Goal: Communication & Community: Answer question/provide support

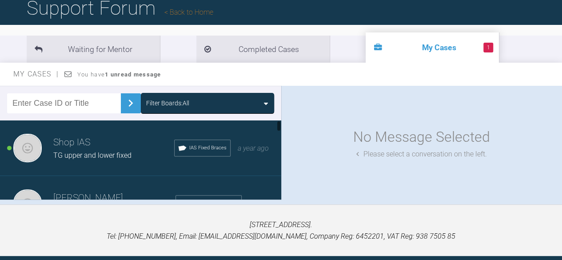
scroll to position [98, 0]
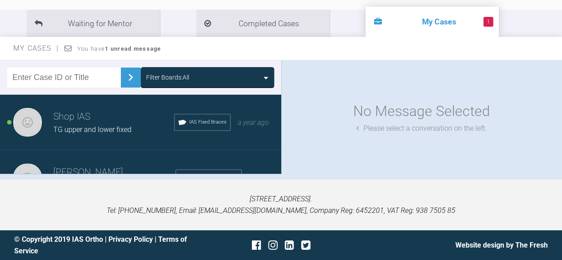
click at [99, 122] on h3 "Shop IAS" at bounding box center [113, 116] width 121 height 15
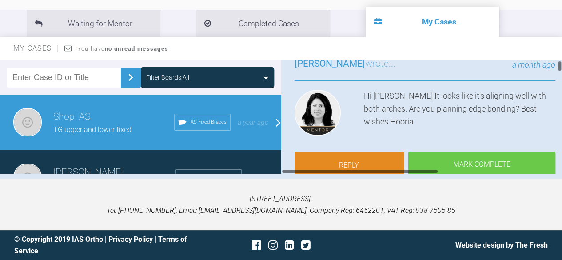
scroll to position [89, 0]
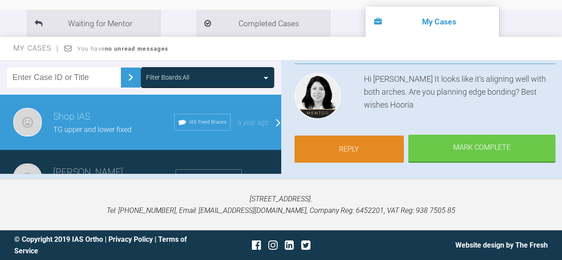
click at [361, 144] on link "Reply" at bounding box center [349, 149] width 110 height 28
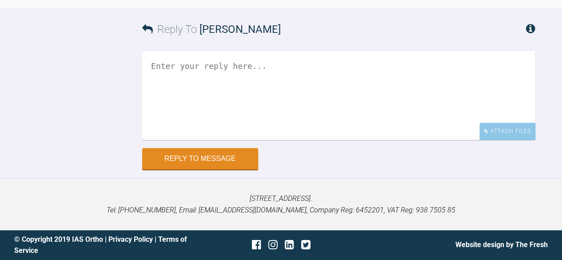
scroll to position [12211, 0]
click at [240, 91] on textarea at bounding box center [338, 95] width 393 height 89
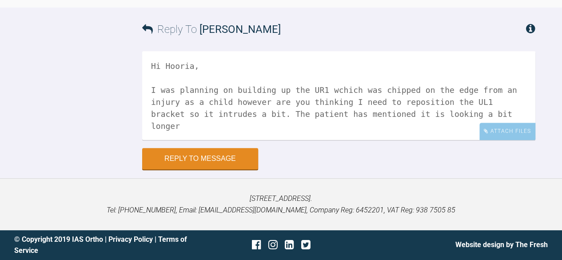
click at [433, 91] on textarea "Hi Hooria, I was planning on building up the UR1 wchich was chipped on the edge…" at bounding box center [338, 95] width 393 height 89
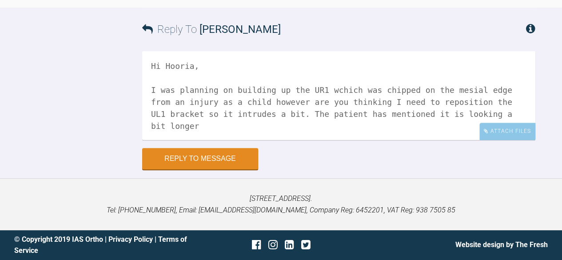
click at [452, 115] on textarea "Hi Hooria, I was planning on building up the UR1 wchich was chipped on the mesi…" at bounding box center [338, 95] width 393 height 89
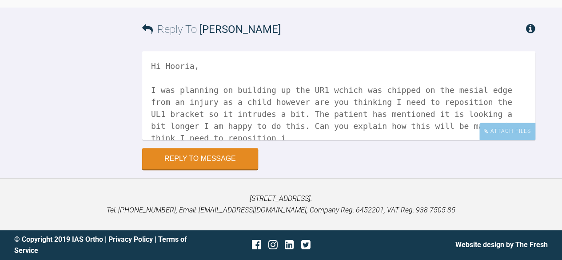
scroll to position [3, 0]
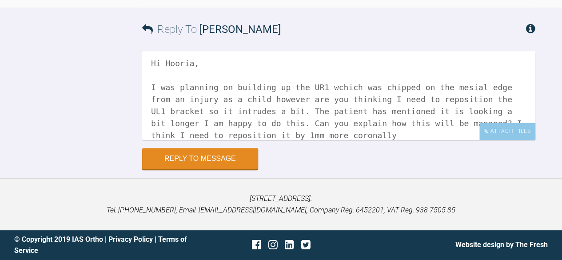
click at [324, 87] on textarea "Hi Hooria, I was planning on building up the UR1 wchich was chipped on the mesi…" at bounding box center [338, 95] width 393 height 89
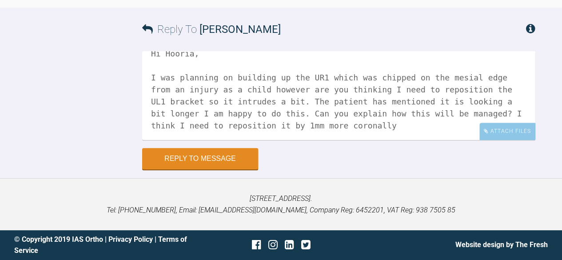
click at [347, 102] on textarea "Hi Hooria, I was planning on building up the UR1 which was chipped on the mesia…" at bounding box center [338, 95] width 393 height 89
click at [274, 126] on textarea "Hi Hooria, I was planning on building up the UR1 which was chipped on the mesia…" at bounding box center [338, 95] width 393 height 89
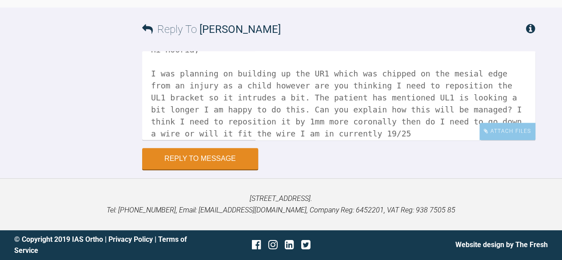
scroll to position [25, 0]
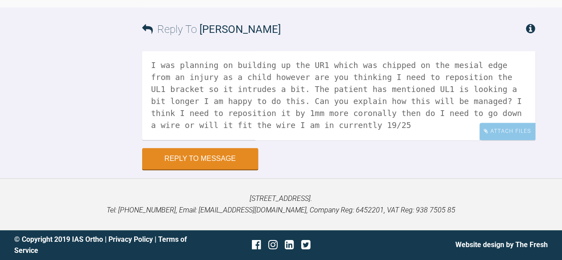
click at [234, 124] on textarea "Hi Hooria, I was planning on building up the UR1 which was chipped on the mesia…" at bounding box center [338, 95] width 393 height 89
click at [254, 124] on textarea "Hi Hooria, I was planning on building up the UR1 which was chipped on the mesia…" at bounding box center [338, 95] width 393 height 89
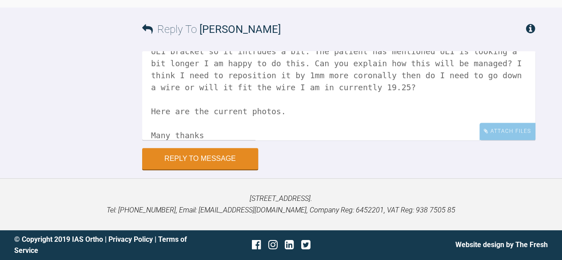
scroll to position [87, 0]
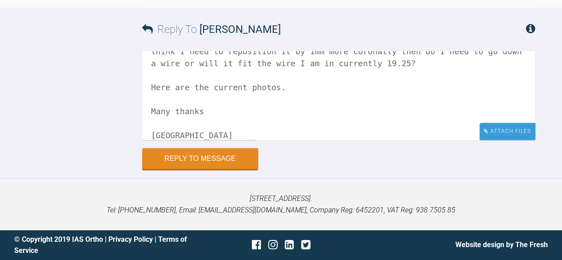
click at [518, 130] on div "Attach Files" at bounding box center [507, 131] width 56 height 17
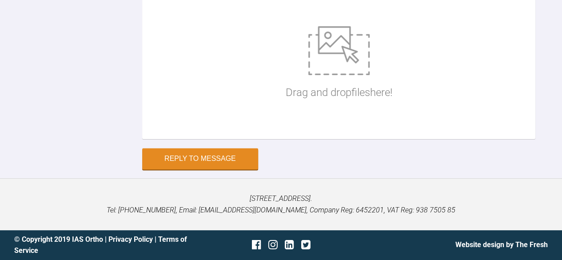
scroll to position [0, 0]
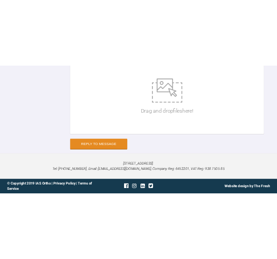
scroll to position [12371, 0]
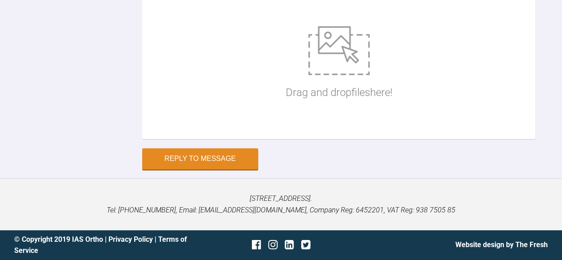
type textarea "Hi Hooria, I was planning on building up the UR1 which was chipped on the dista…"
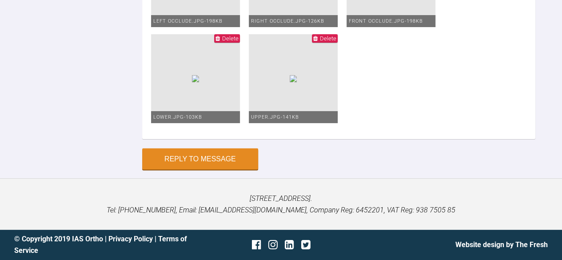
scroll to position [12633, 0]
click at [208, 170] on button "Reply to Message" at bounding box center [200, 159] width 116 height 21
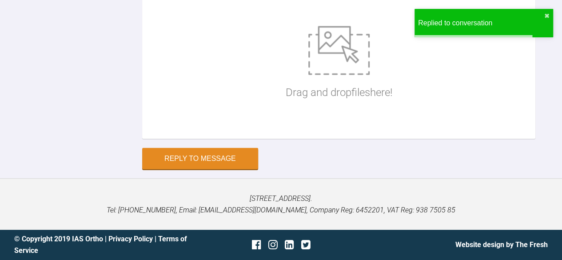
scroll to position [12282, 0]
